Goal: Transaction & Acquisition: Purchase product/service

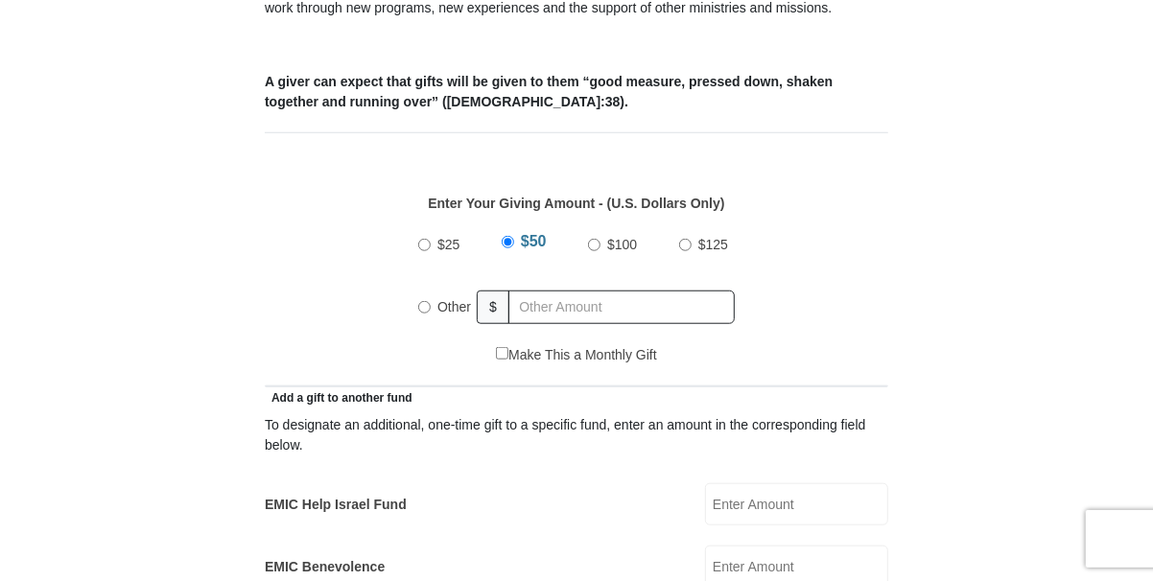
click at [422, 301] on input "Other" at bounding box center [424, 307] width 12 height 12
radio input "true"
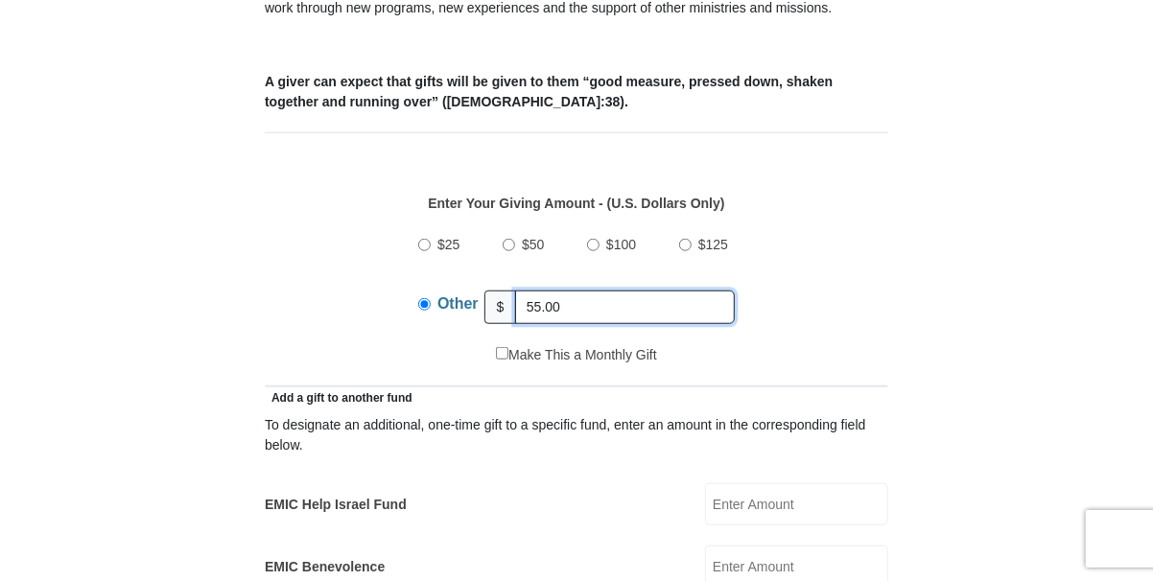
type input "55.00"
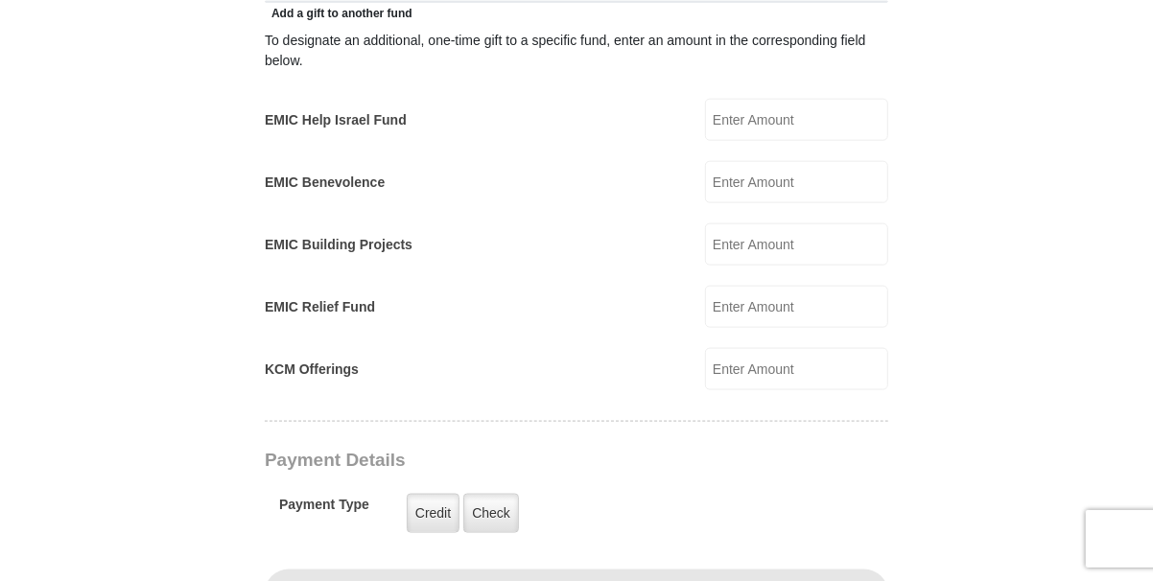
scroll to position [1246, 0]
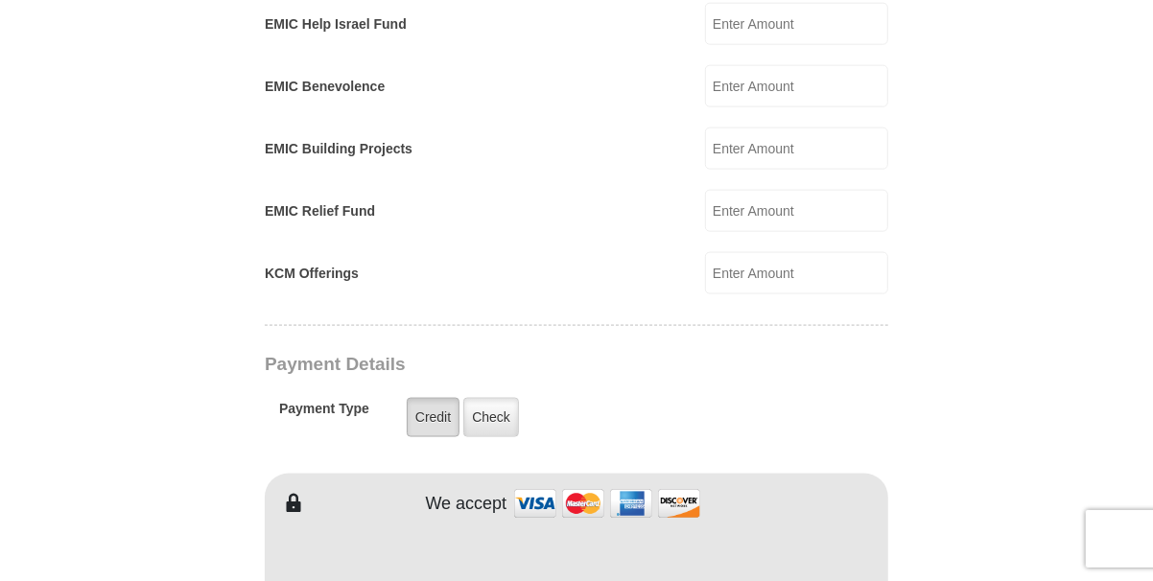
click at [425, 398] on label "Credit" at bounding box center [433, 417] width 53 height 39
click at [0, 0] on input "Credit" at bounding box center [0, 0] width 0 height 0
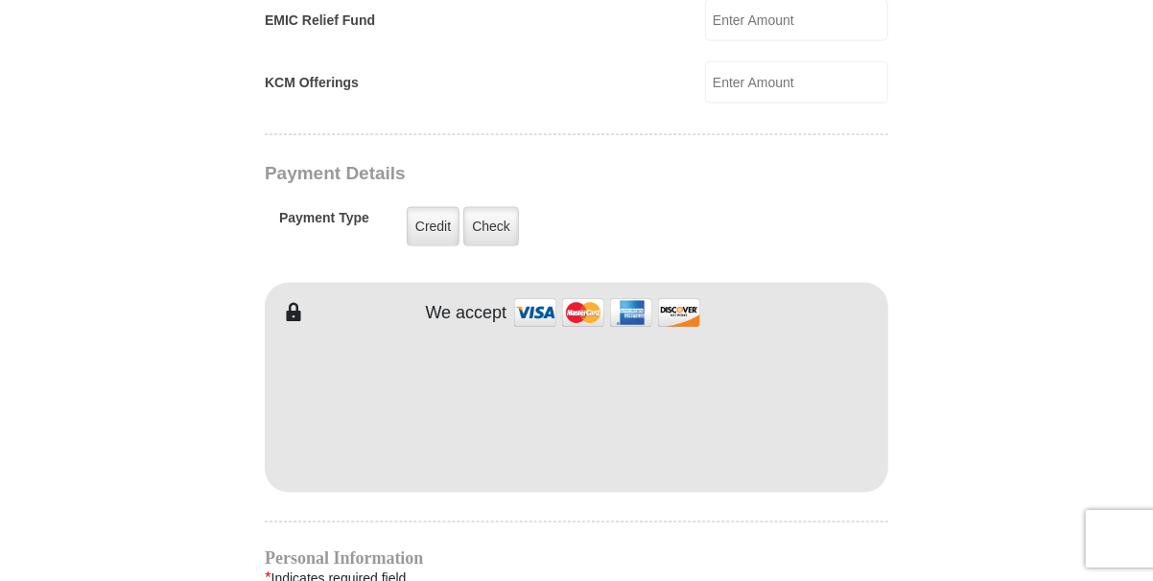
drag, startPoint x: 422, startPoint y: 200, endPoint x: 398, endPoint y: 215, distance: 28.0
click at [421, 207] on label "Credit" at bounding box center [433, 226] width 53 height 39
click at [0, 0] on input "Credit" at bounding box center [0, 0] width 0 height 0
click at [501, 207] on label "Check" at bounding box center [491, 226] width 56 height 39
click at [0, 0] on input "Check" at bounding box center [0, 0] width 0 height 0
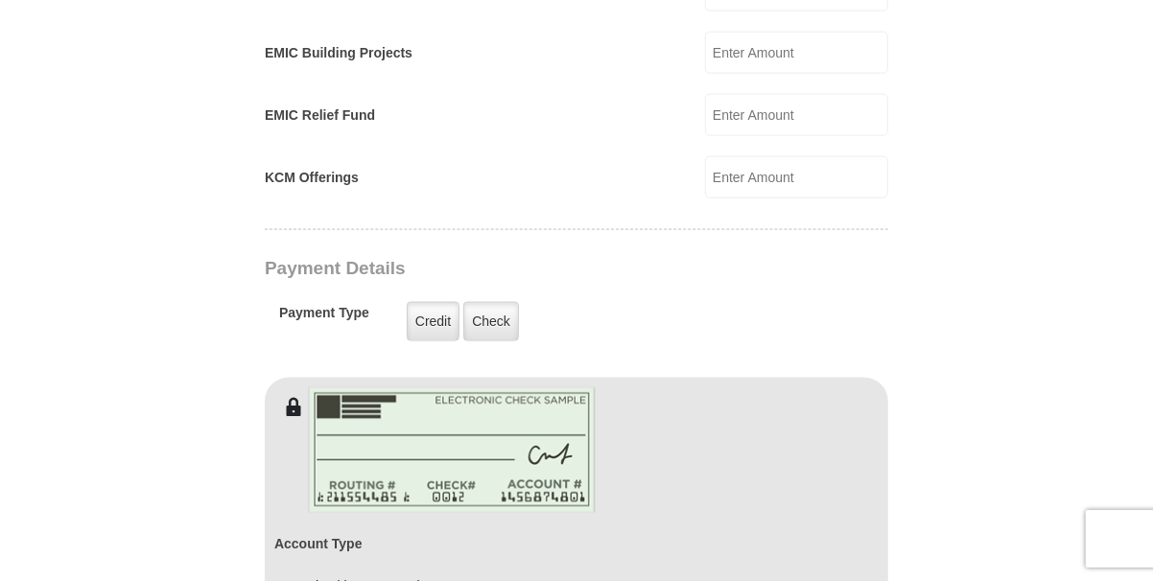
scroll to position [1342, 0]
click at [417, 302] on label "Credit" at bounding box center [433, 321] width 53 height 39
click at [0, 0] on input "Credit" at bounding box center [0, 0] width 0 height 0
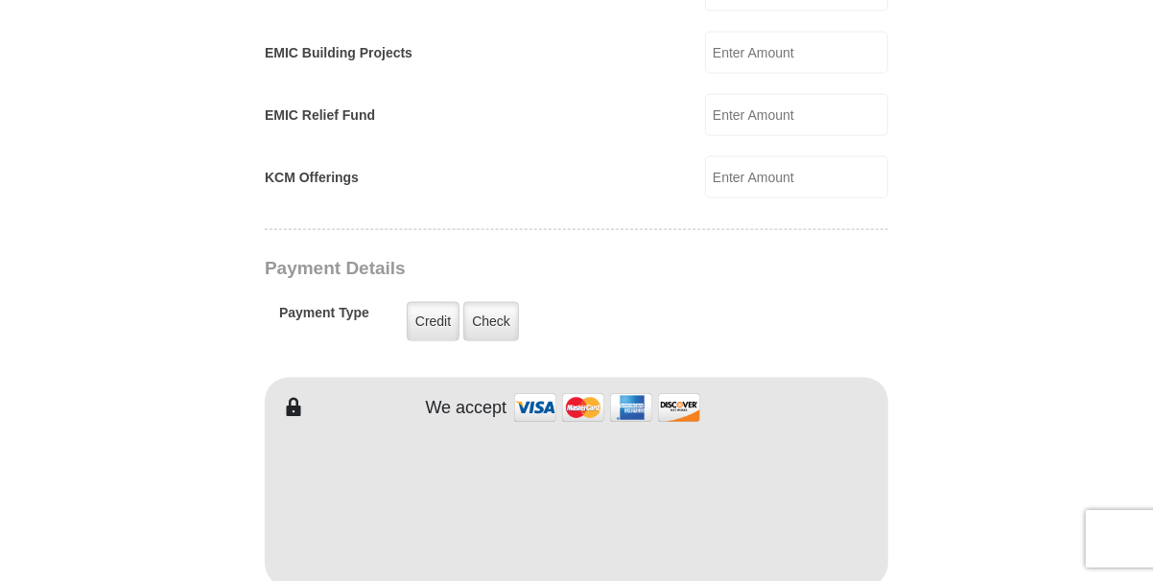
click at [510, 176] on div "EMIC Tithes and Offerings The [DEMOGRAPHIC_DATA] teaches us the foundation for …" at bounding box center [576, 367] width 623 height 2341
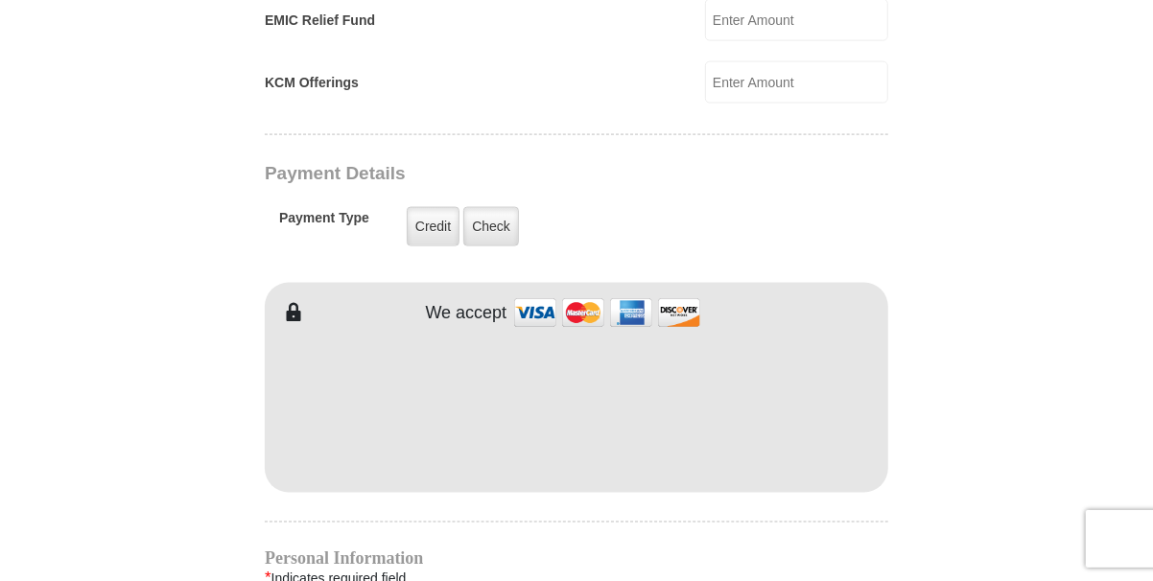
scroll to position [1630, 0]
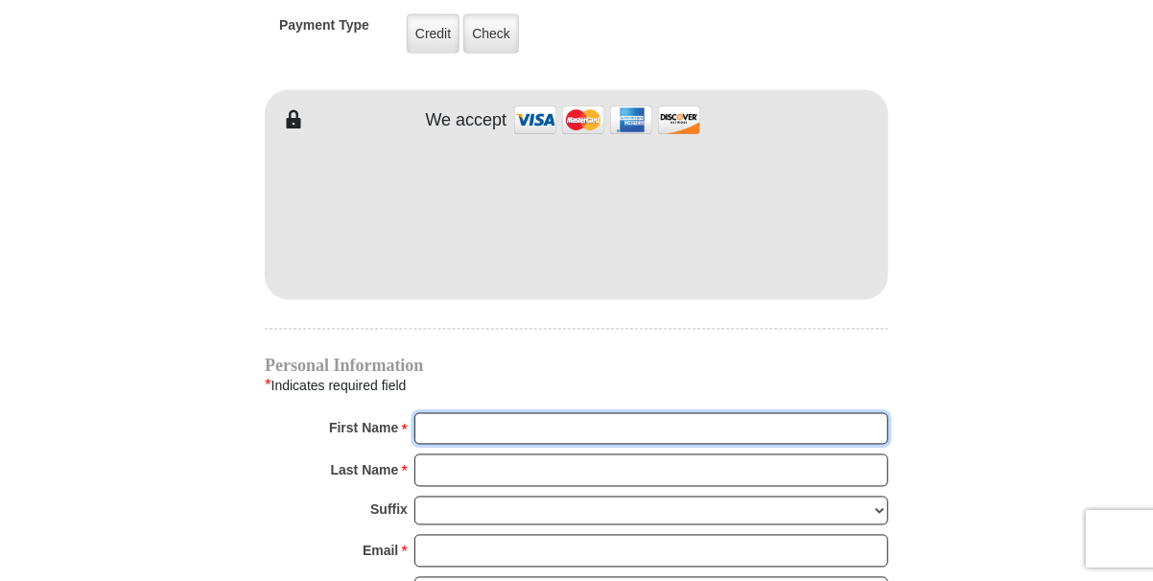
click at [466, 413] on input "First Name *" at bounding box center [651, 429] width 474 height 33
type input "[PERSON_NAME]"
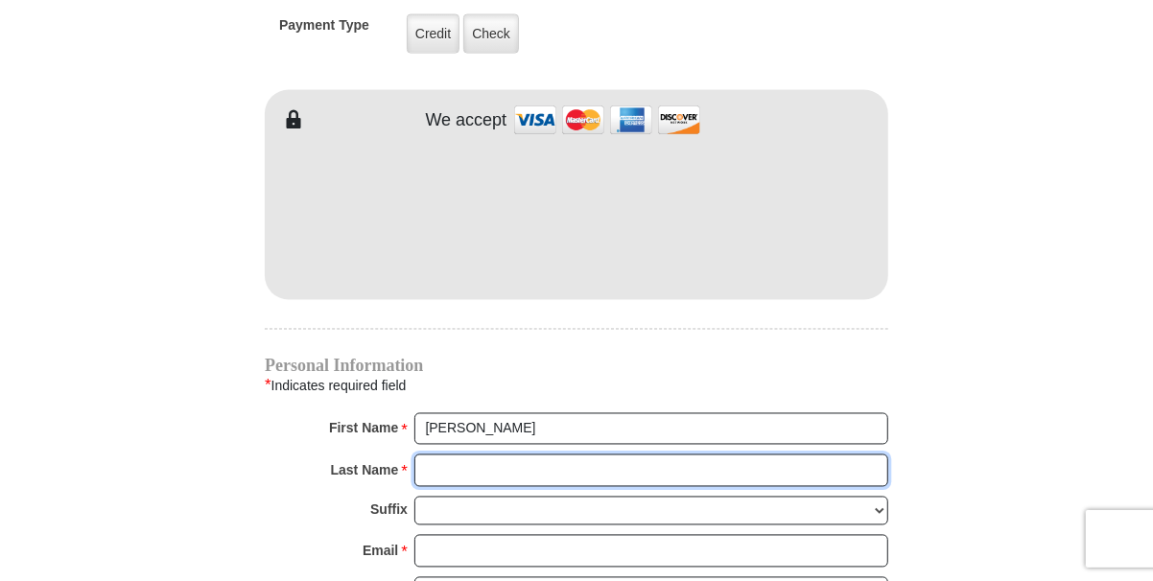
type input "[PERSON_NAME]"
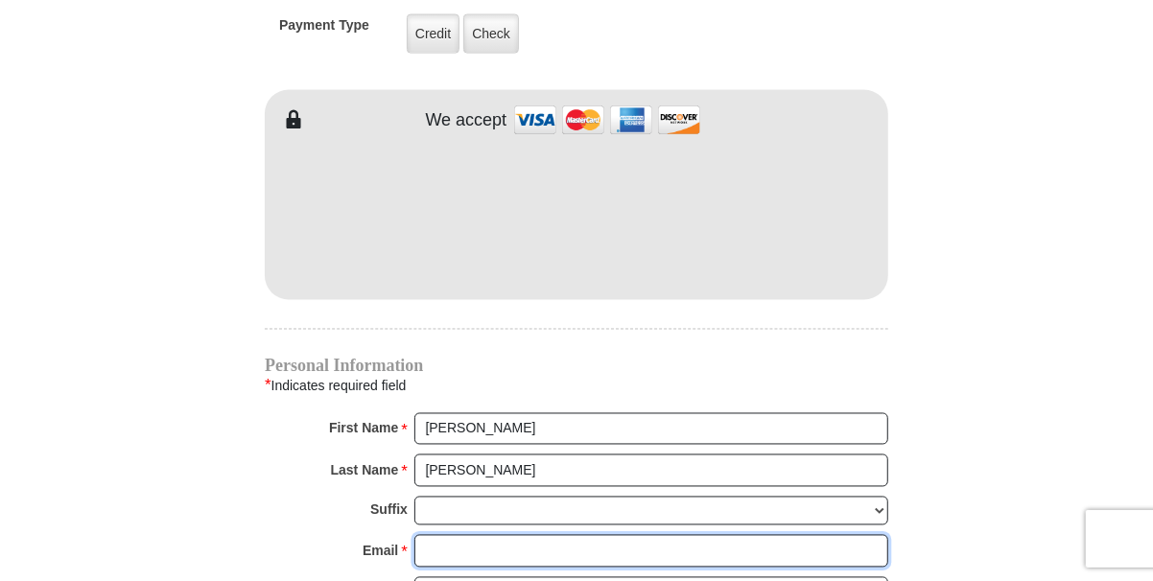
type input "[PERSON_NAME][EMAIL_ADDRESS][DOMAIN_NAME]"
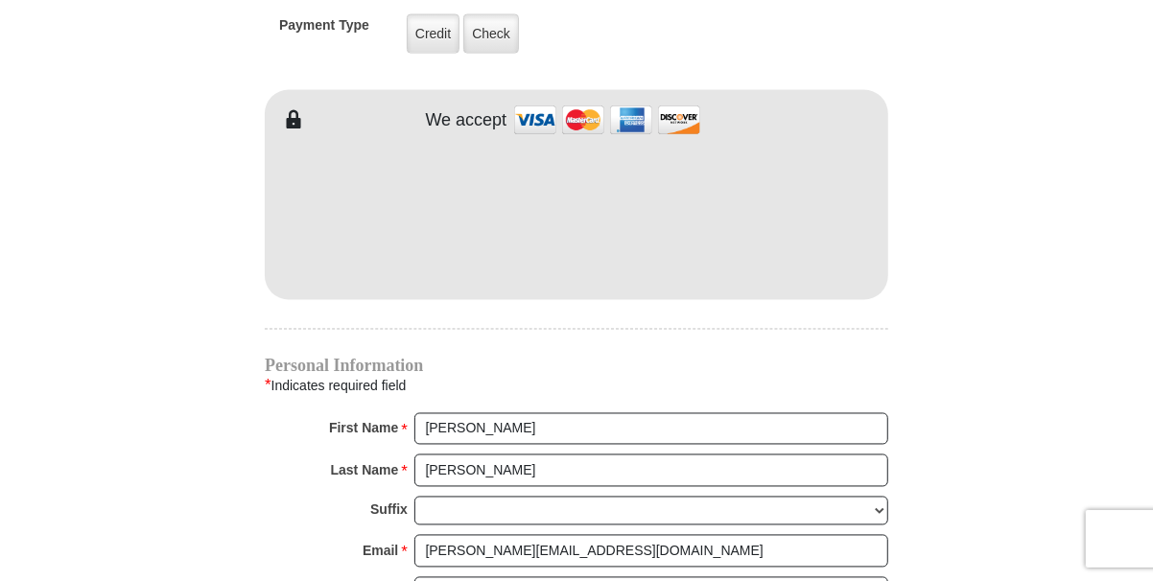
type input "[STREET_ADDRESS][US_STATE]"
type input "Van"
select select "[GEOGRAPHIC_DATA]"
type input "75790"
type input "[PHONE_NUMBER]"
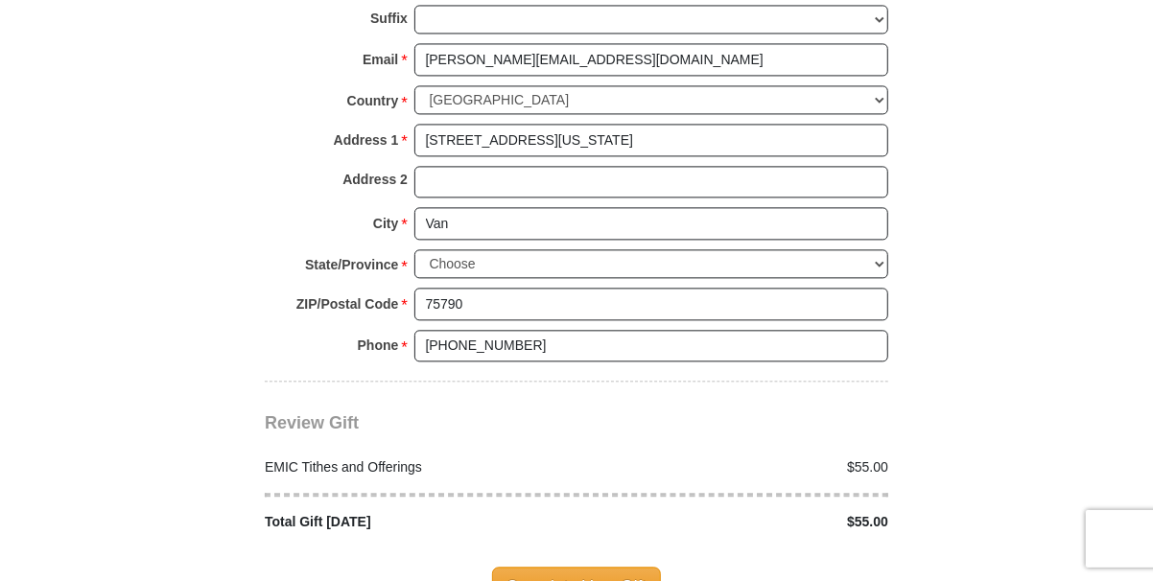
scroll to position [2204, 0]
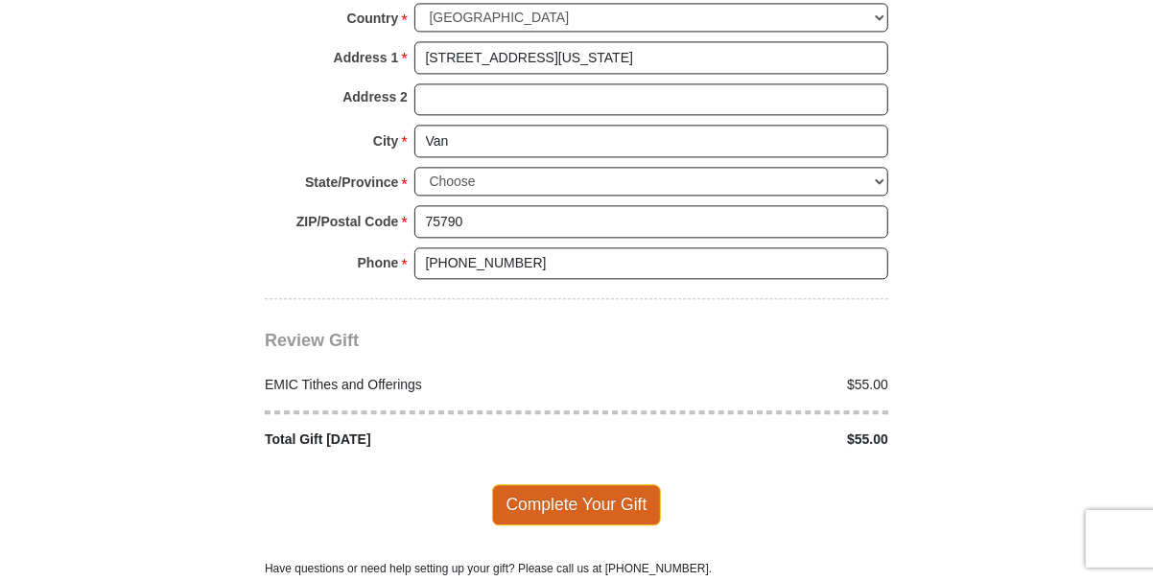
click at [548, 484] on span "Complete Your Gift" at bounding box center [577, 504] width 170 height 40
